Goal: Information Seeking & Learning: Learn about a topic

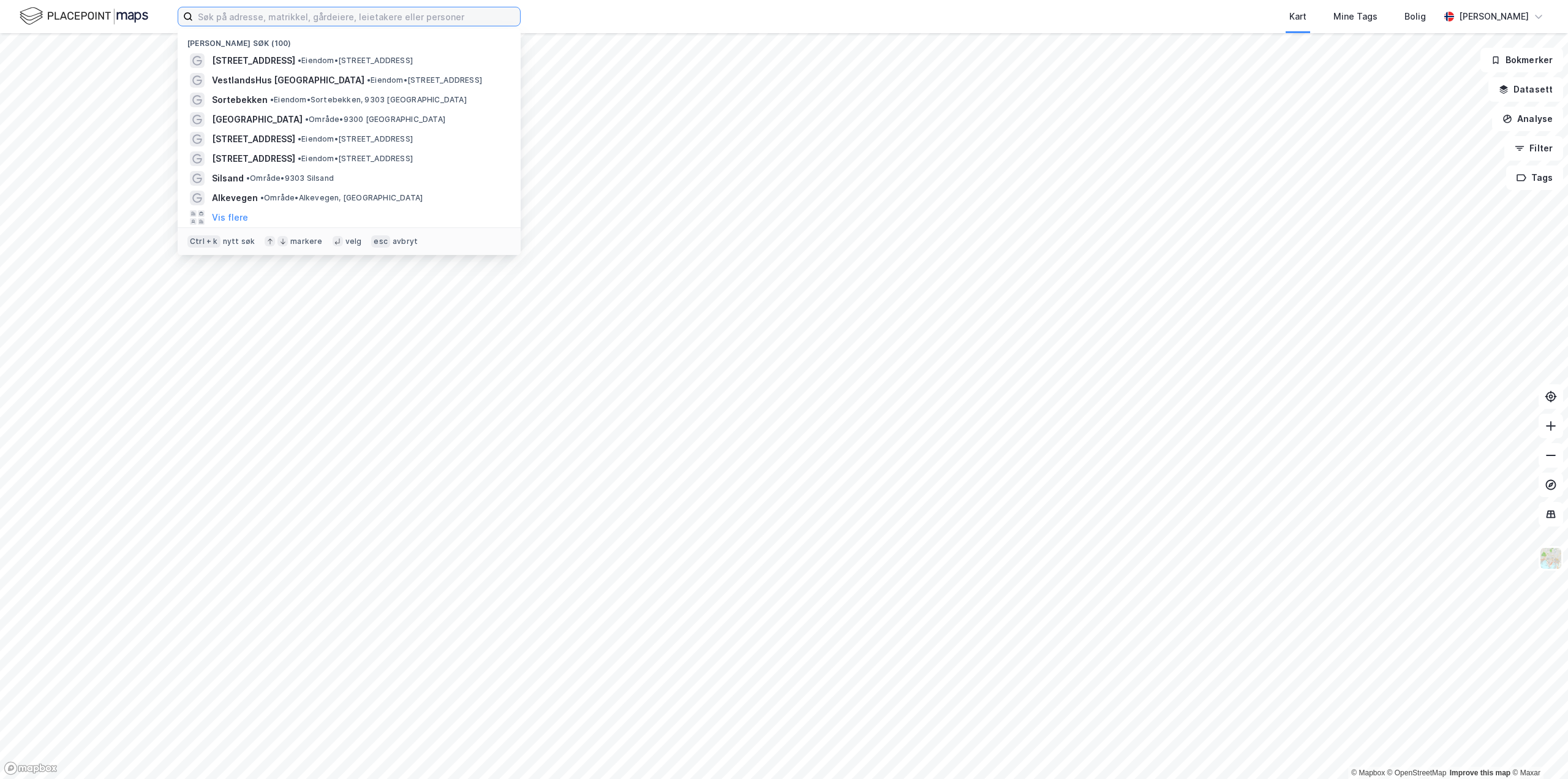
click at [303, 15] on input at bounding box center [356, 16] width 327 height 18
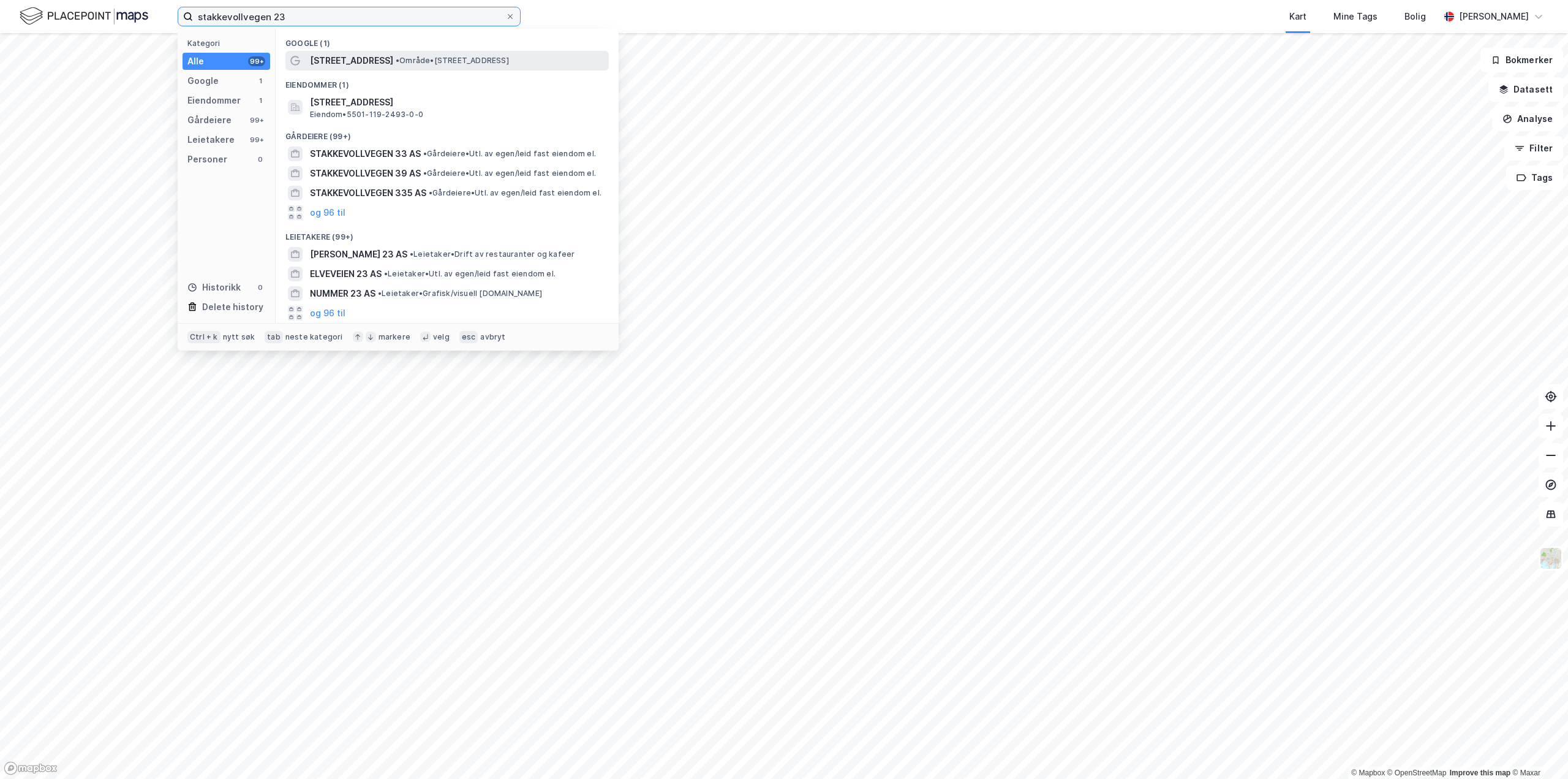
type input "stakkevollvegen 23"
click at [333, 56] on span "[STREET_ADDRESS]" at bounding box center [352, 61] width 83 height 15
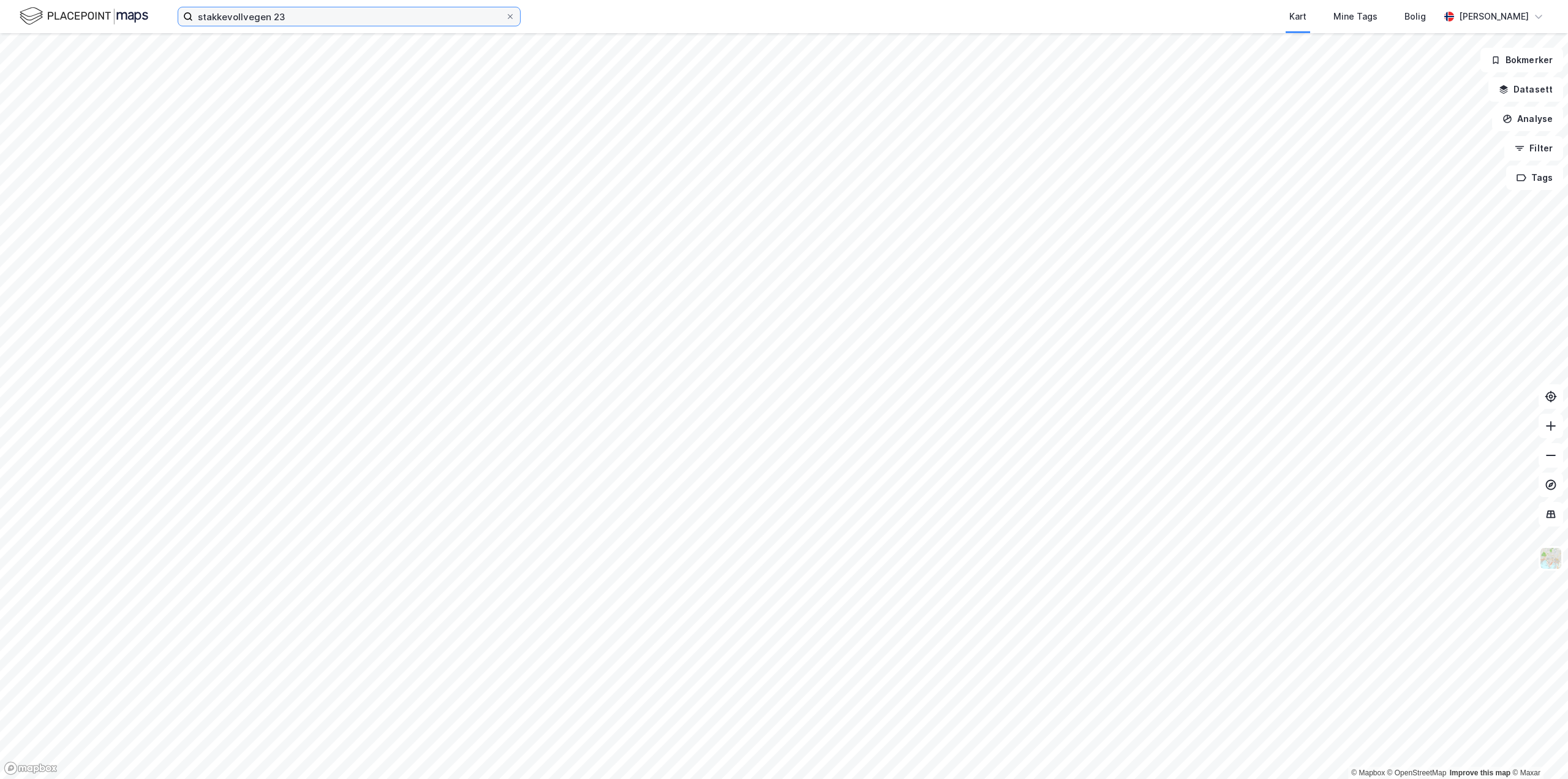
click at [316, 21] on input "stakkevollvegen 23" at bounding box center [349, 16] width 312 height 18
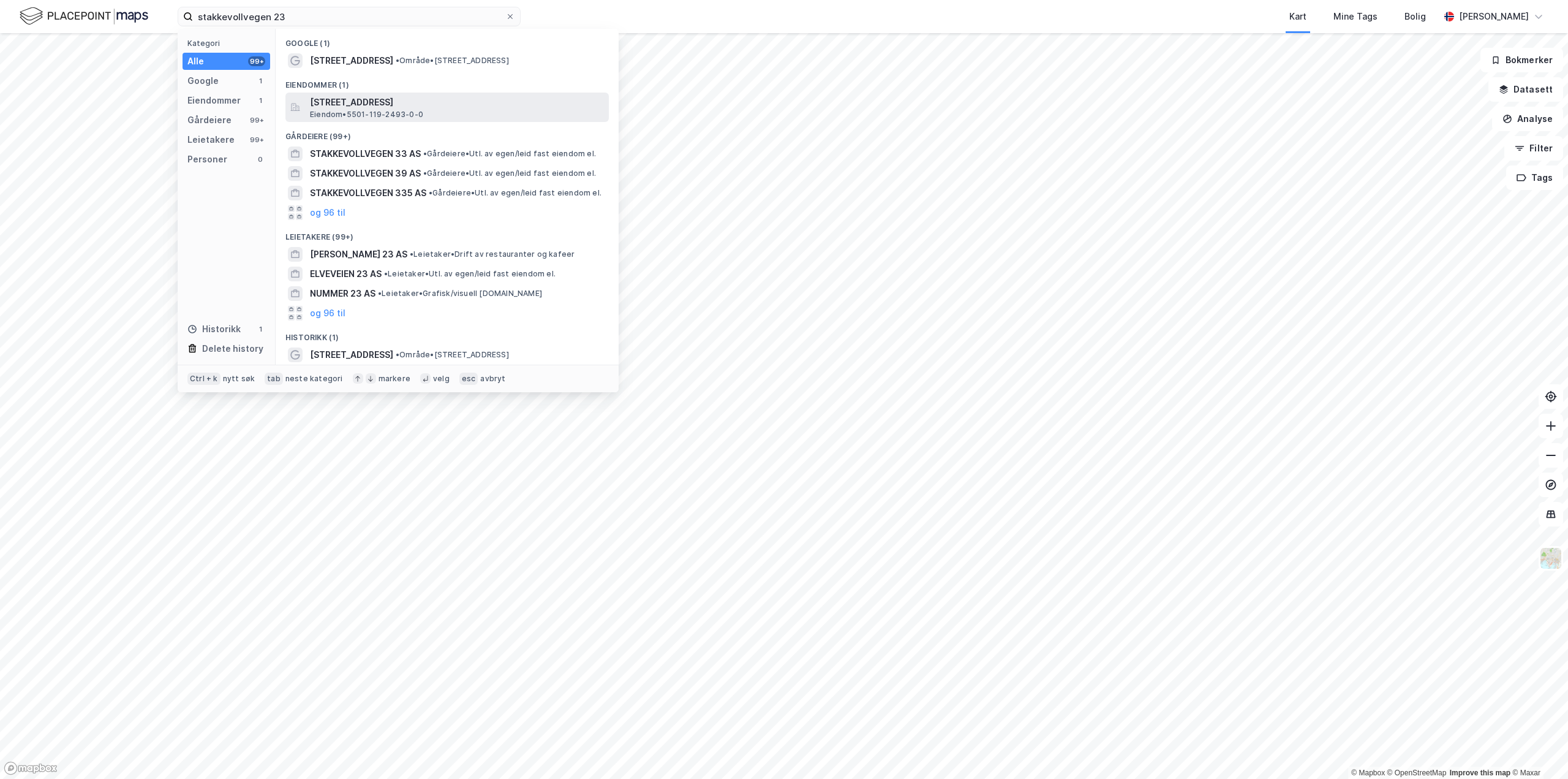
click at [359, 105] on span "[STREET_ADDRESS]" at bounding box center [457, 103] width 294 height 15
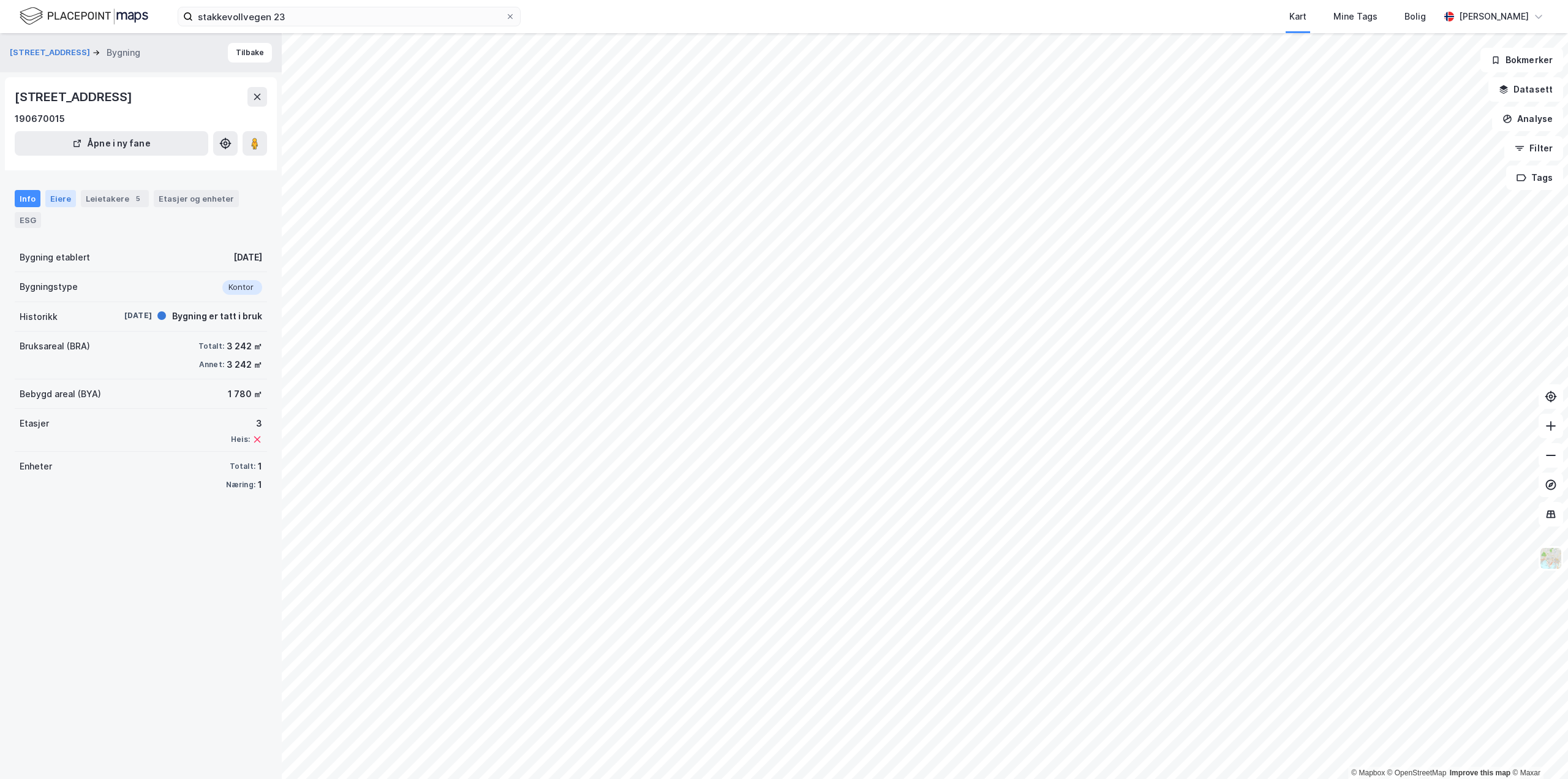
click at [67, 197] on div "Eiere" at bounding box center [61, 198] width 31 height 17
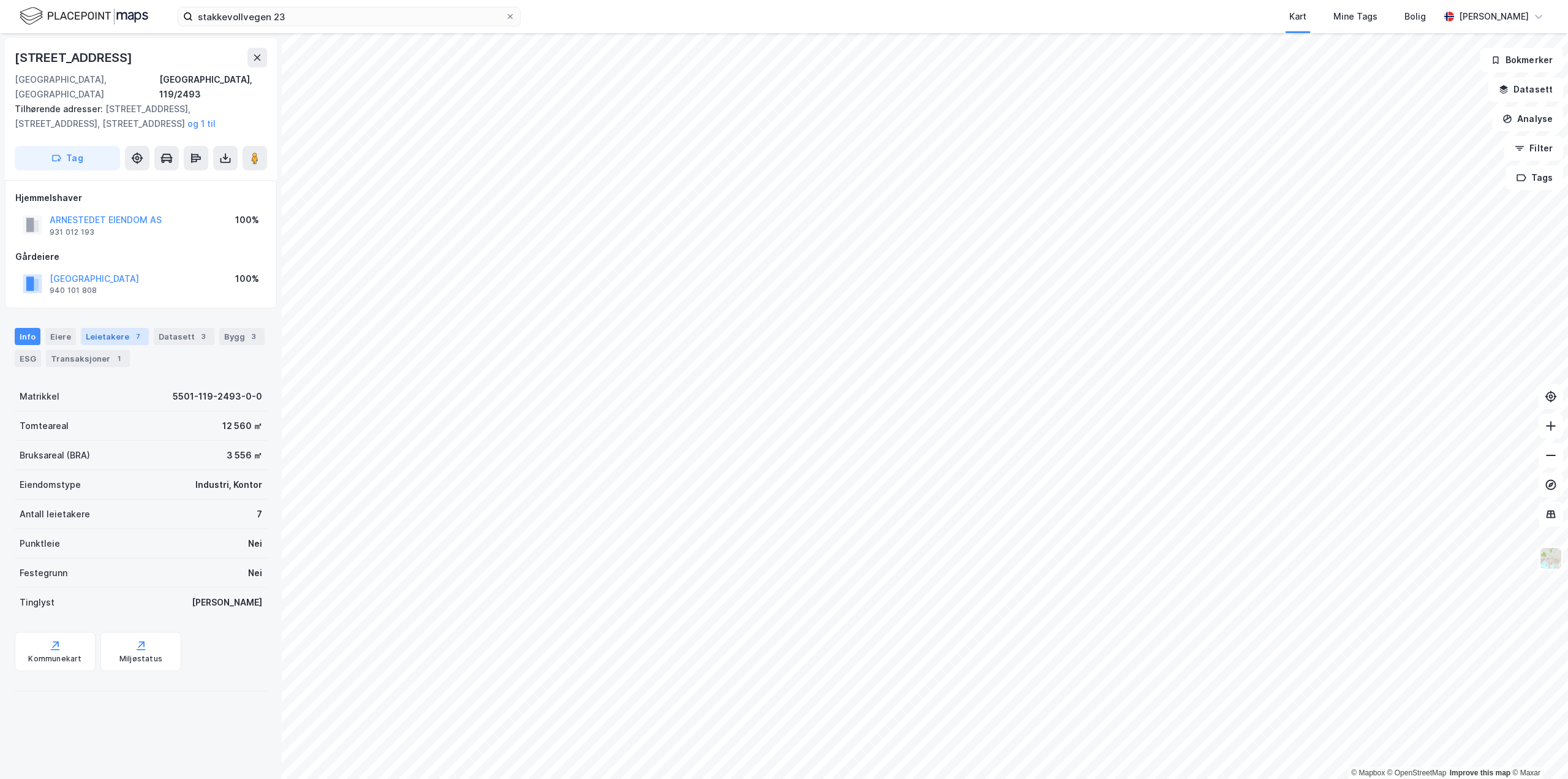
click at [103, 328] on div "Leietakere 7" at bounding box center [115, 336] width 68 height 17
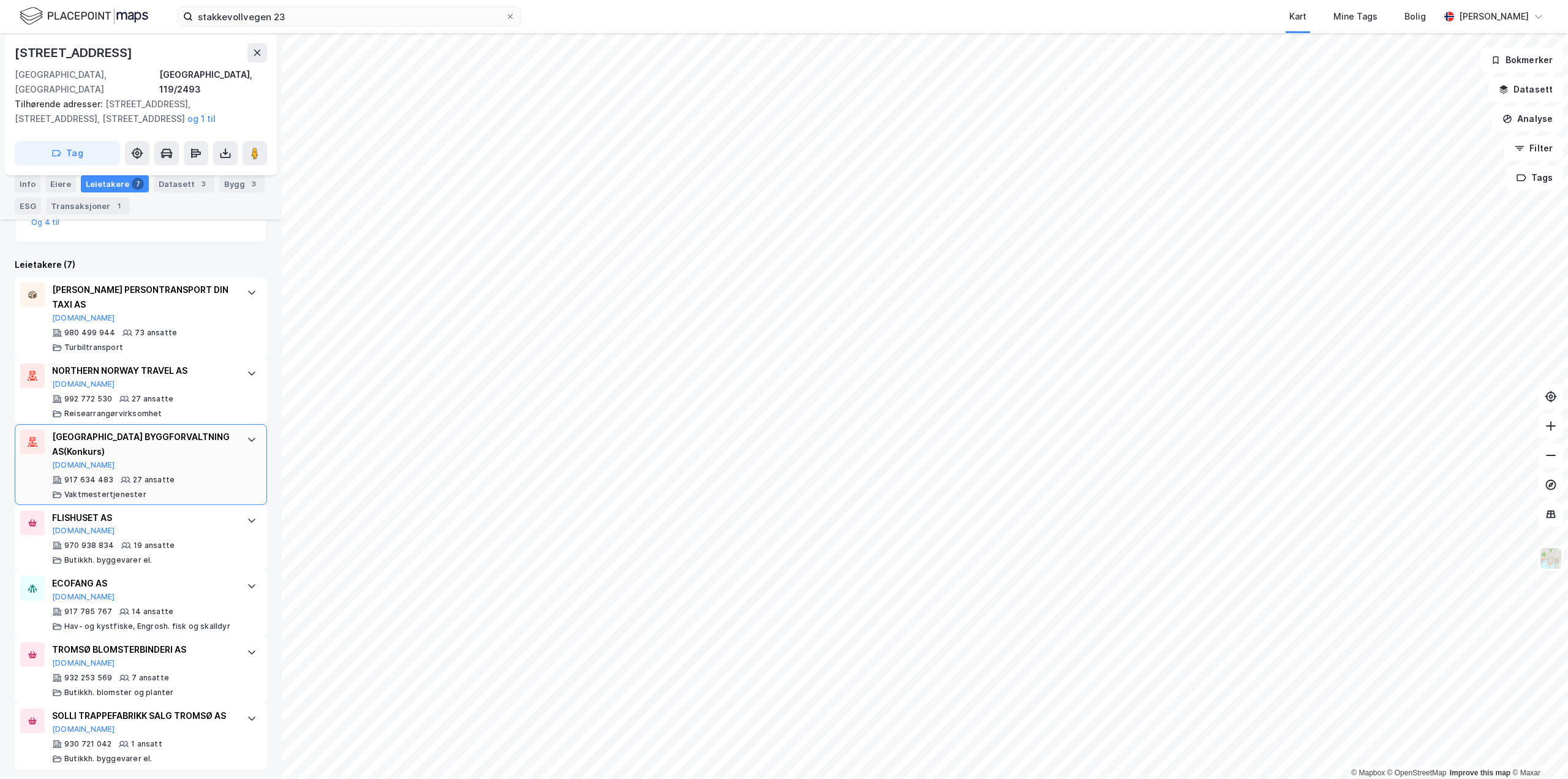
scroll to position [332, 0]
